Goal: Navigation & Orientation: Find specific page/section

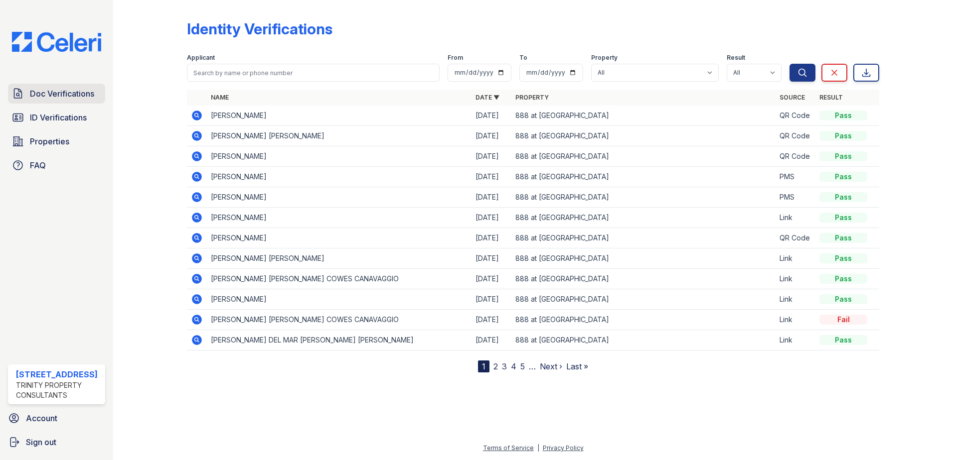
click at [57, 91] on span "Doc Verifications" at bounding box center [62, 94] width 64 height 12
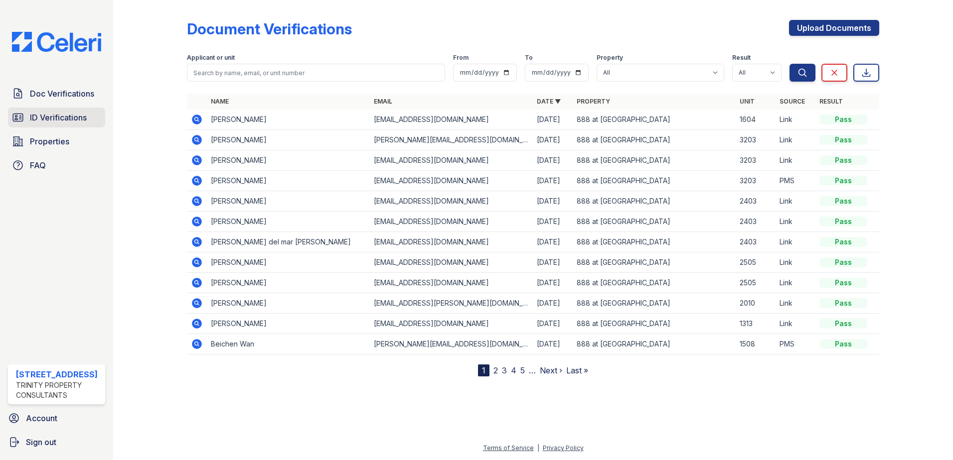
click at [54, 122] on span "ID Verifications" at bounding box center [58, 118] width 57 height 12
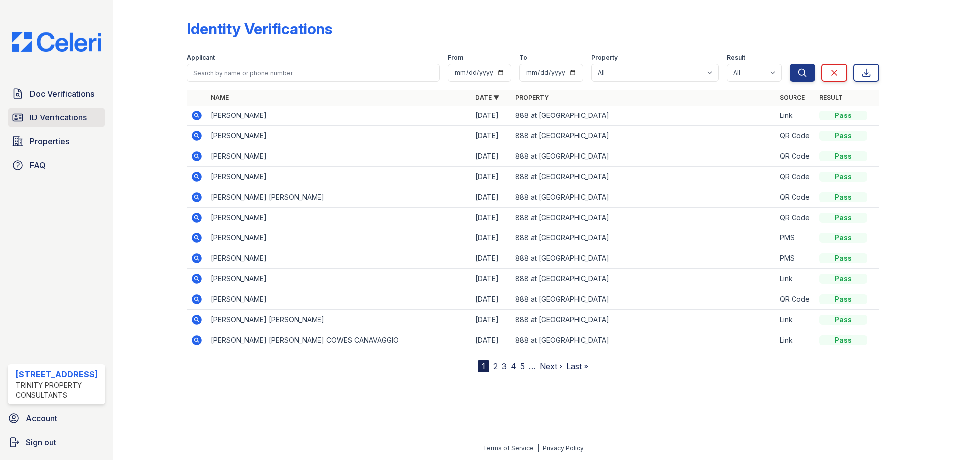
click at [80, 115] on span "ID Verifications" at bounding box center [58, 118] width 57 height 12
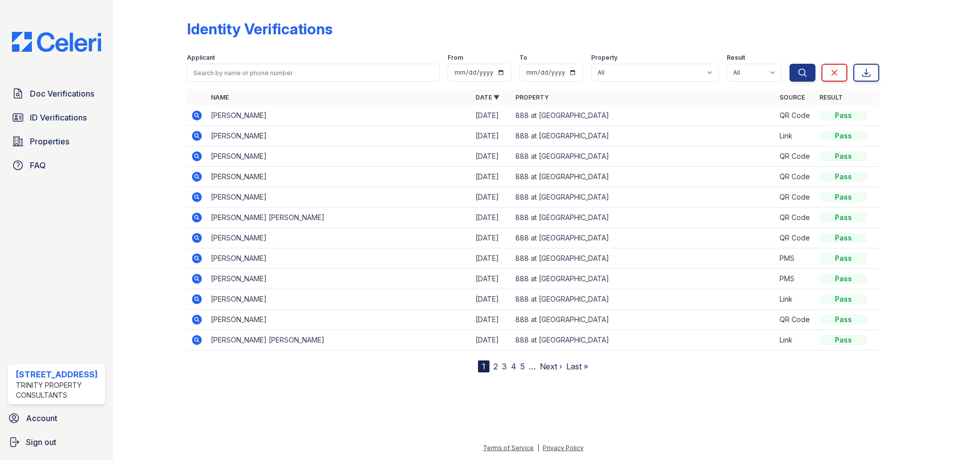
click at [80, 115] on span "ID Verifications" at bounding box center [58, 118] width 57 height 12
click at [38, 120] on span "ID Verifications" at bounding box center [58, 118] width 57 height 12
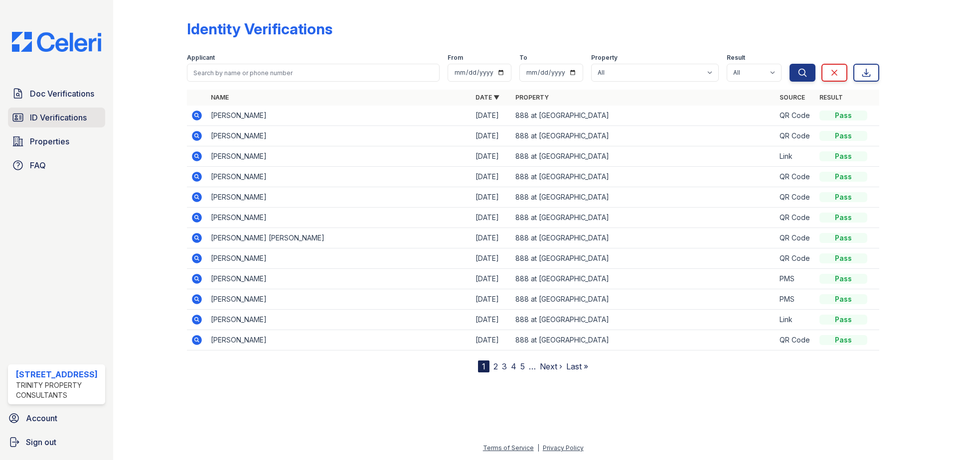
click at [53, 118] on span "ID Verifications" at bounding box center [58, 118] width 57 height 12
click at [54, 115] on span "ID Verifications" at bounding box center [58, 118] width 57 height 12
click at [76, 119] on span "ID Verifications" at bounding box center [58, 118] width 57 height 12
click at [67, 116] on span "ID Verifications" at bounding box center [58, 118] width 57 height 12
click at [56, 110] on link "ID Verifications" at bounding box center [56, 118] width 97 height 20
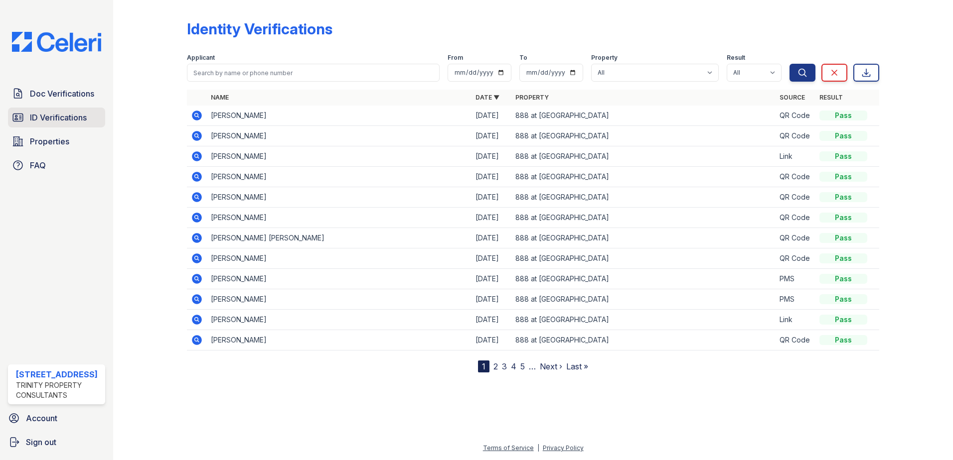
click at [75, 123] on span "ID Verifications" at bounding box center [58, 118] width 57 height 12
click at [83, 92] on span "Doc Verifications" at bounding box center [62, 94] width 64 height 12
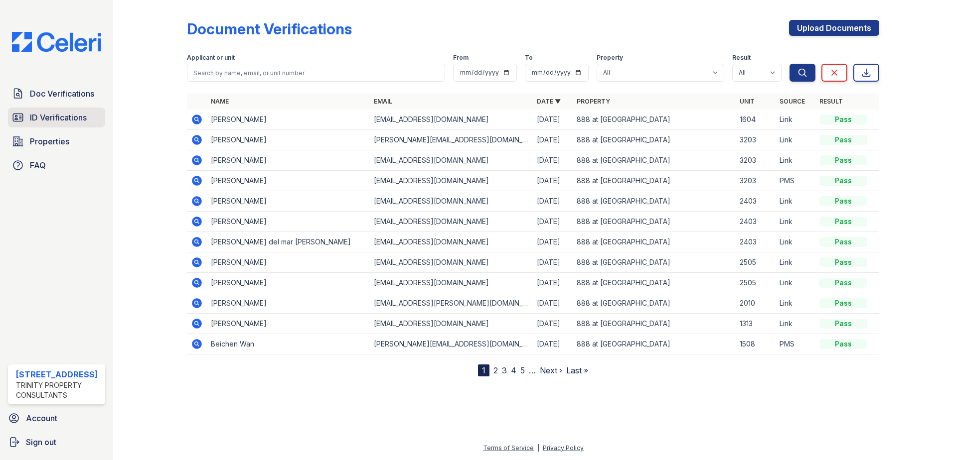
click at [82, 112] on span "ID Verifications" at bounding box center [58, 118] width 57 height 12
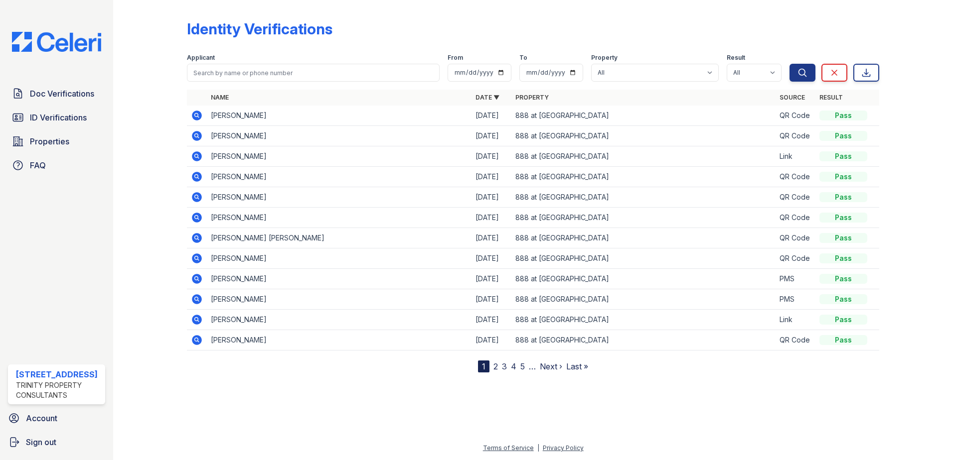
click at [82, 112] on span "ID Verifications" at bounding box center [58, 118] width 57 height 12
click at [68, 117] on span "ID Verifications" at bounding box center [58, 118] width 57 height 12
